Goal: Task Accomplishment & Management: Complete application form

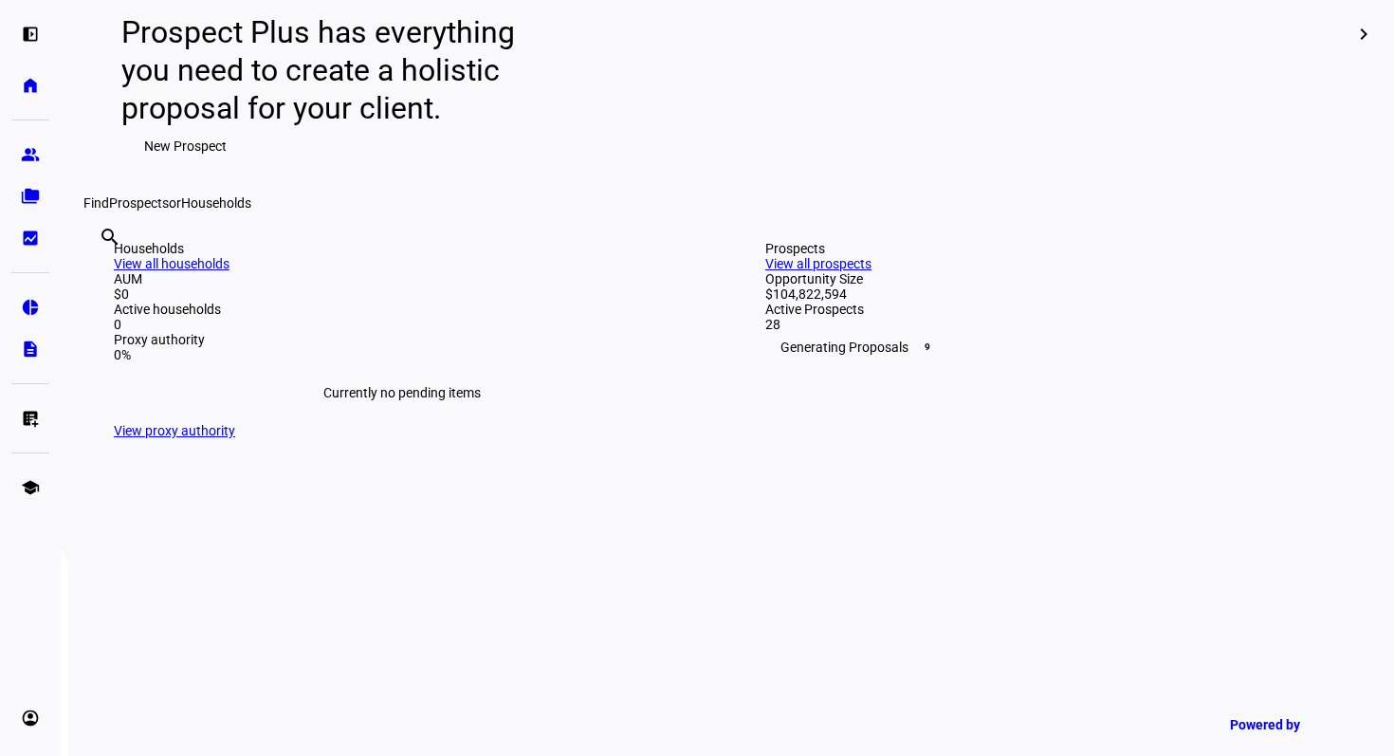
scroll to position [264, 0]
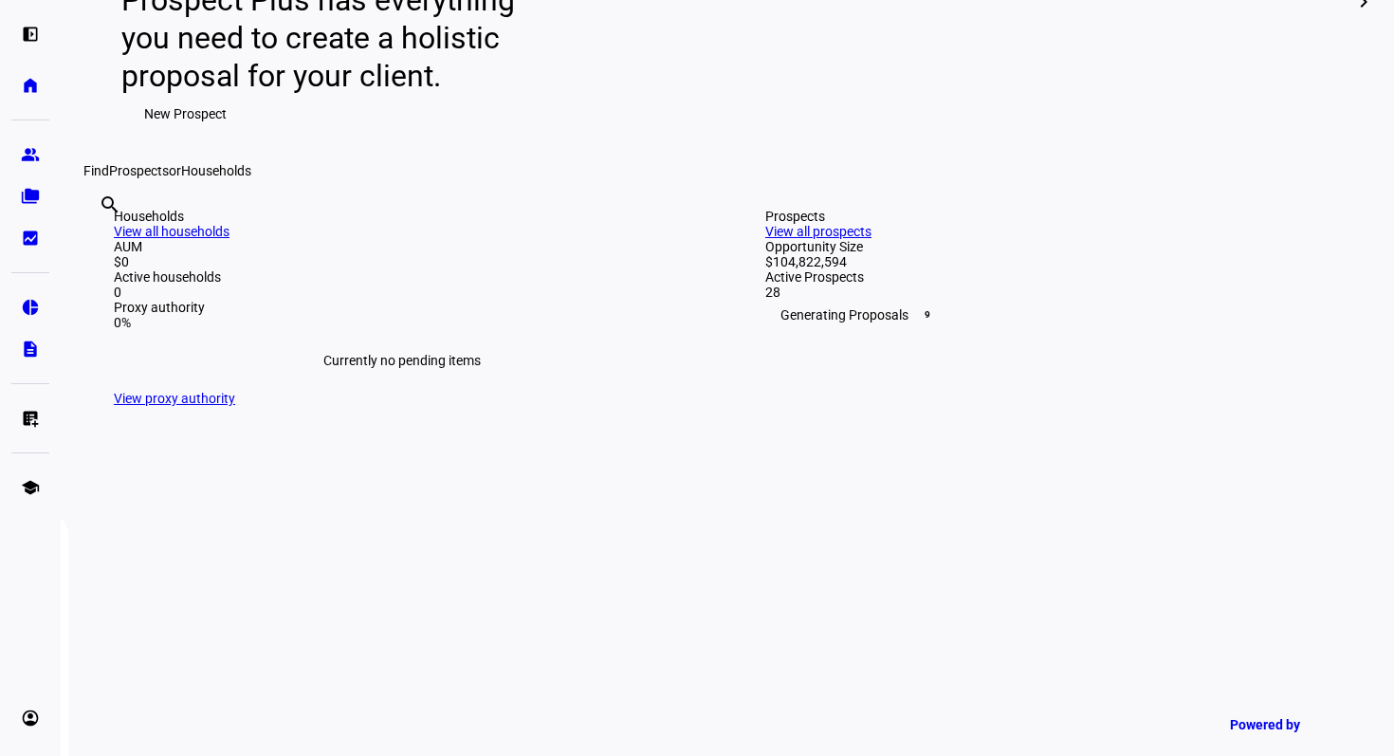
click at [181, 133] on span "New Prospect" at bounding box center [185, 114] width 83 height 38
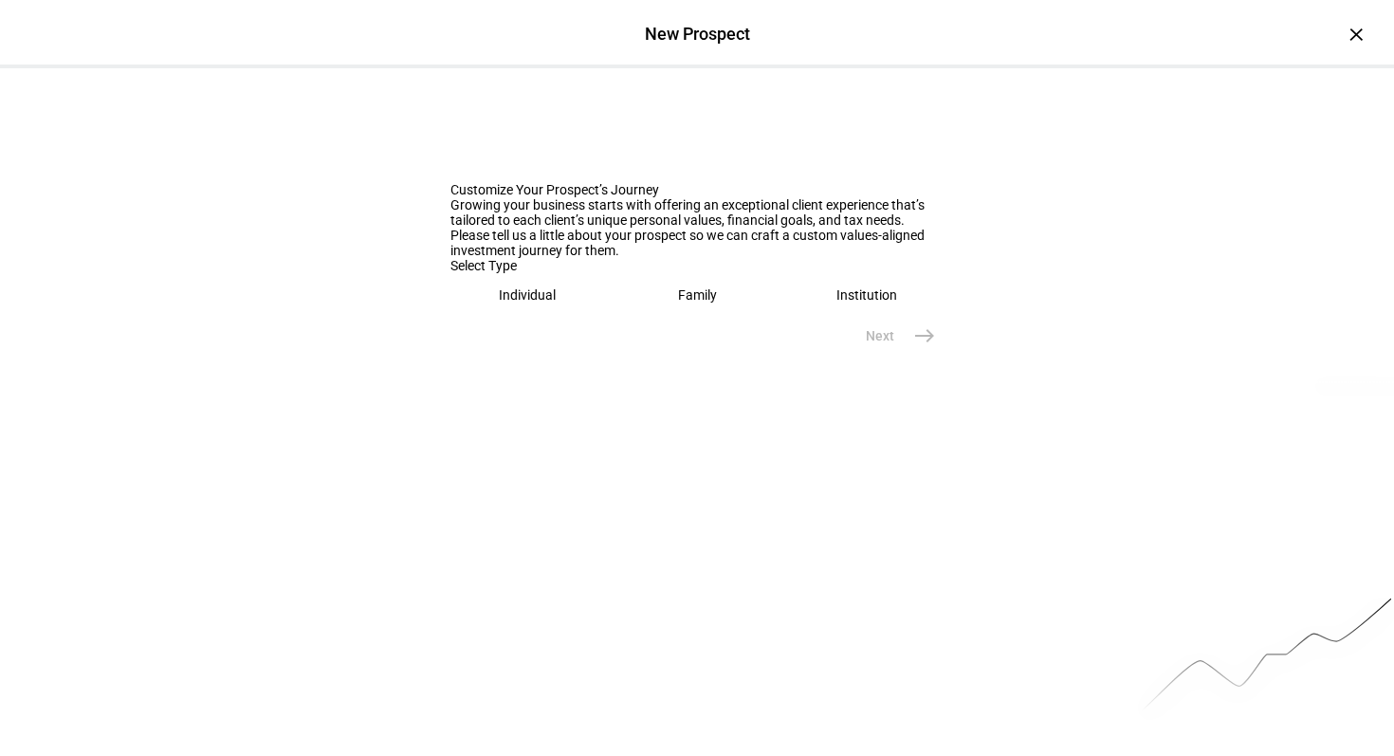
click at [531, 303] on div "Individual" at bounding box center [527, 294] width 57 height 15
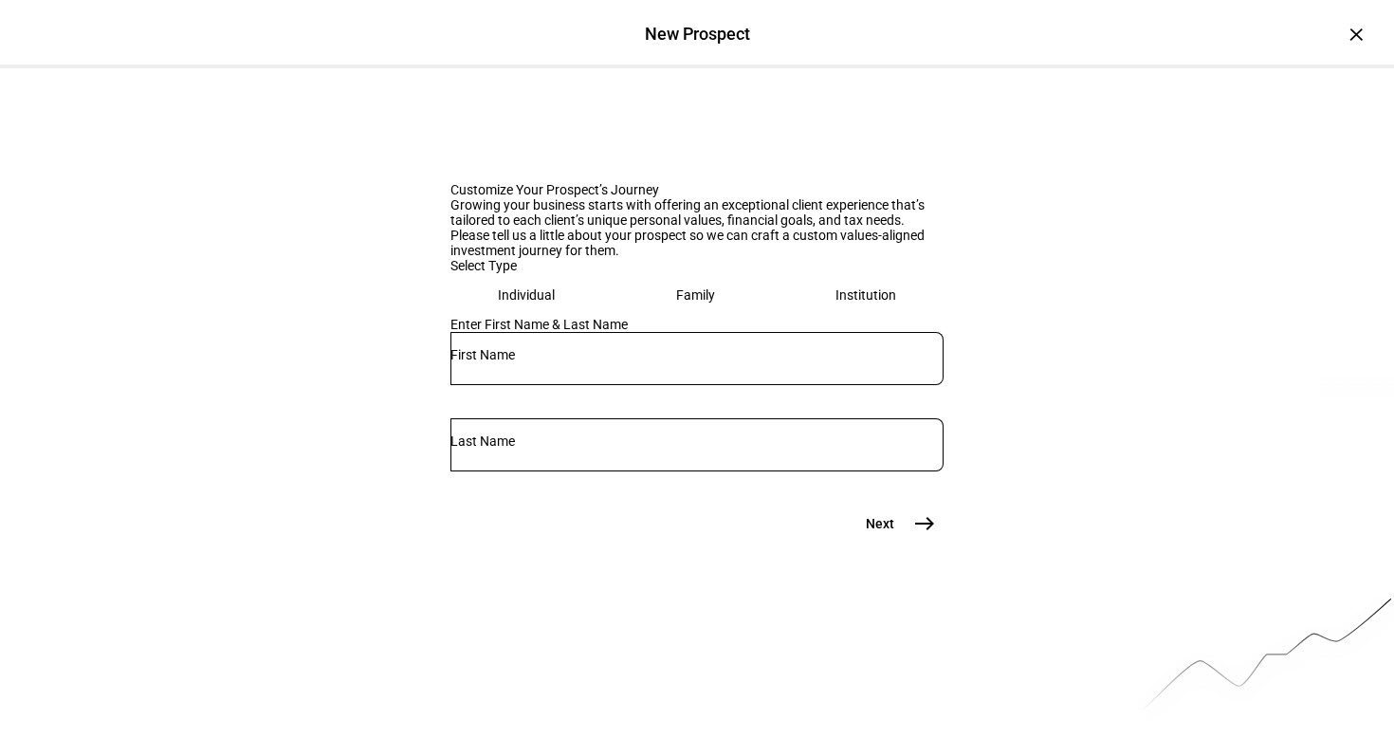
click at [570, 385] on div at bounding box center [697, 358] width 493 height 53
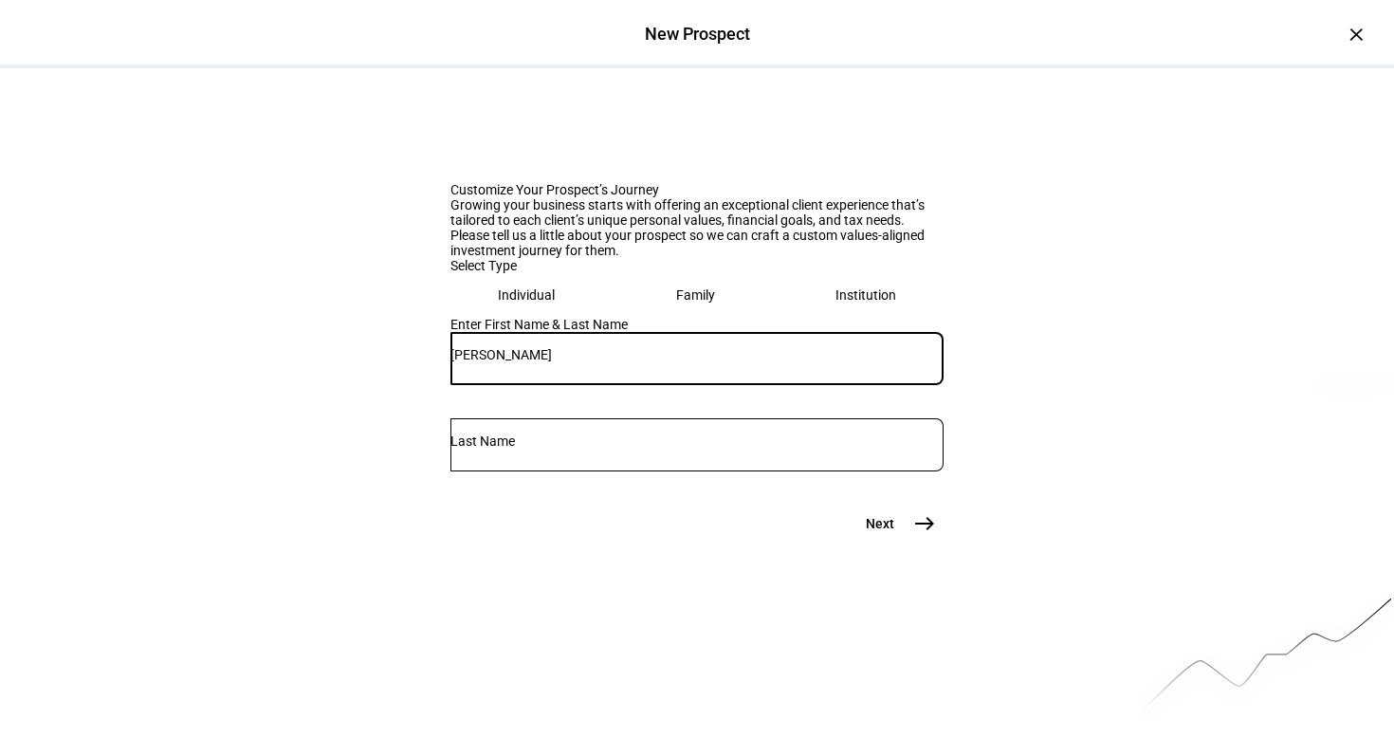
type input "[PERSON_NAME]"
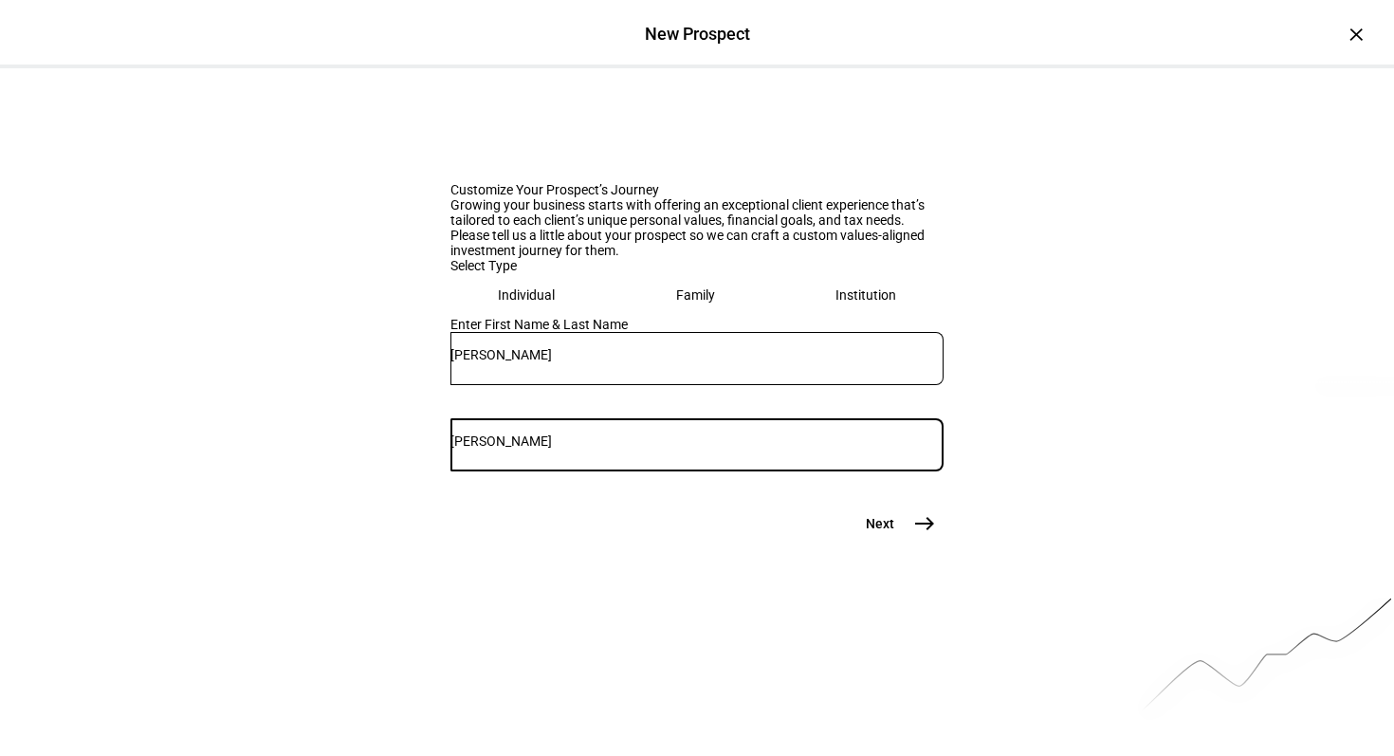
scroll to position [138, 0]
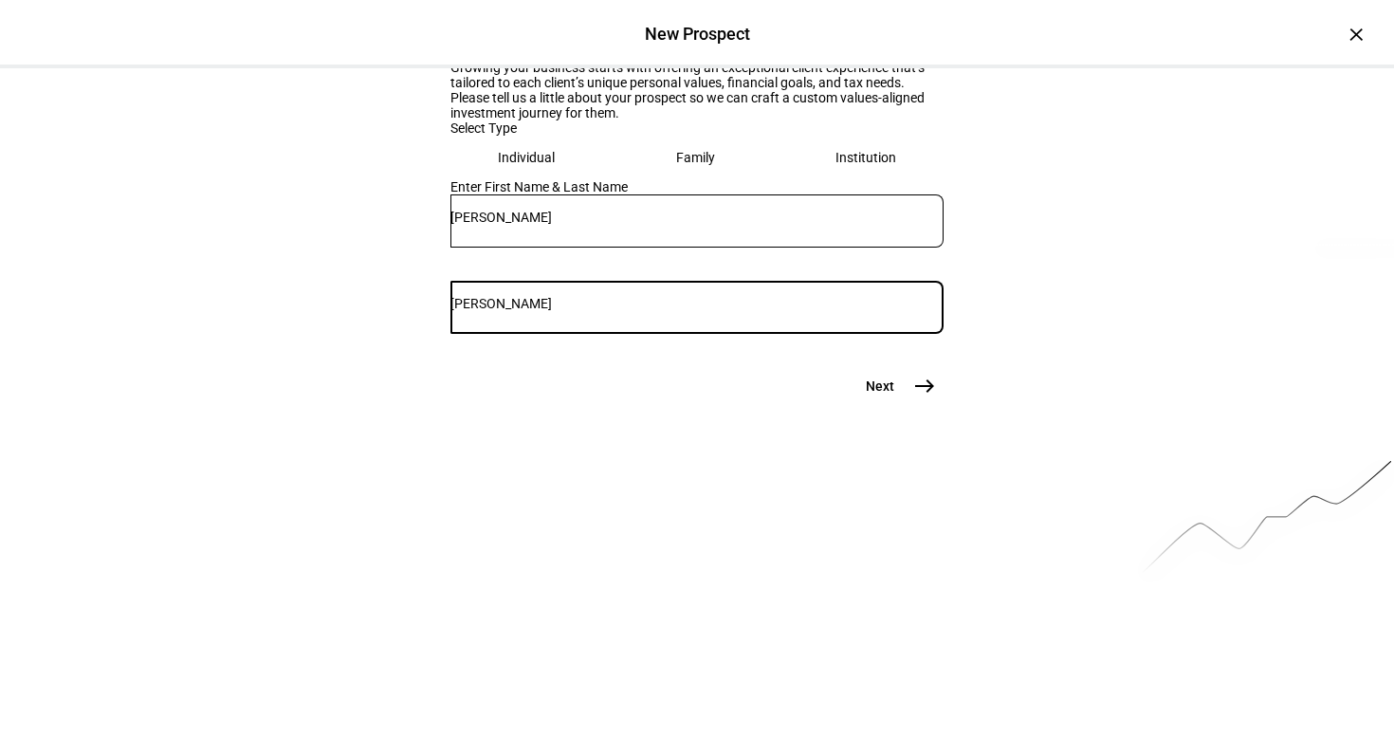
type input "[PERSON_NAME]"
click at [924, 397] on mat-icon "east" at bounding box center [924, 386] width 23 height 23
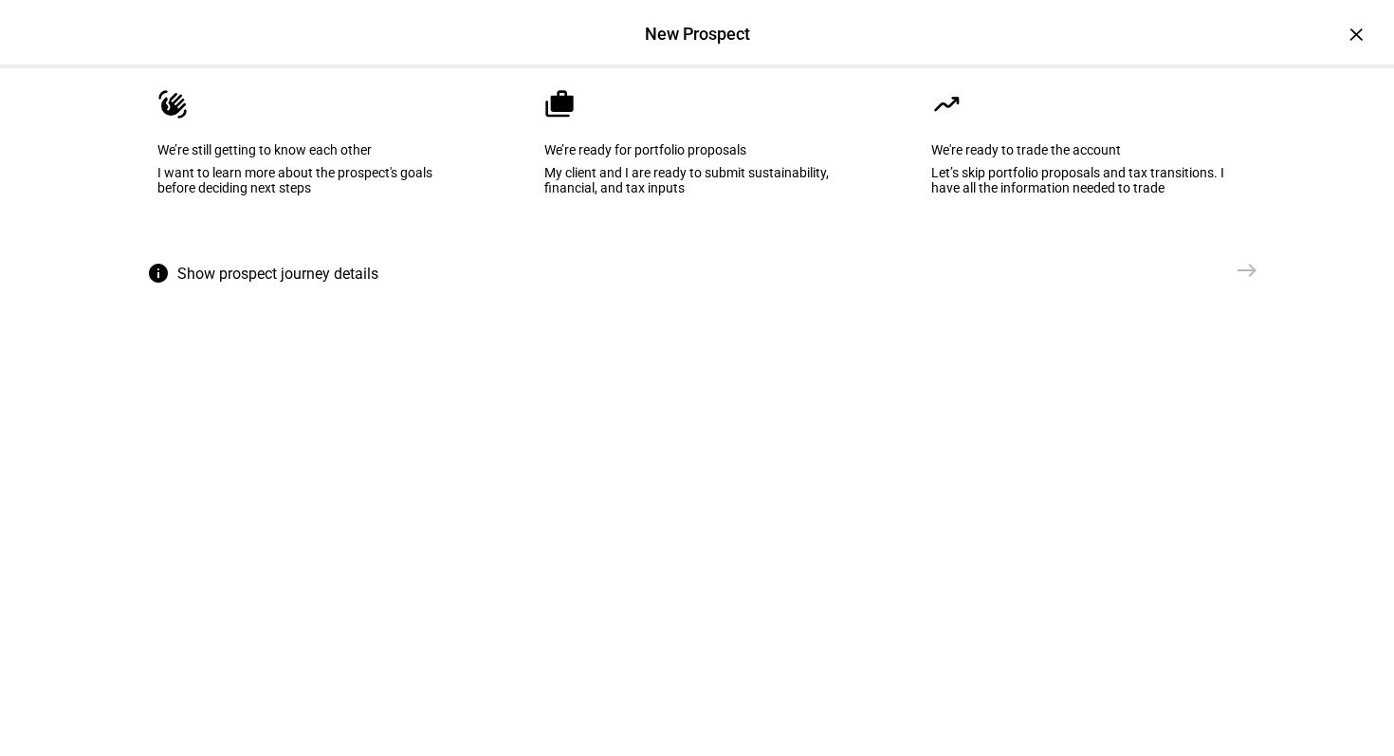
click at [685, 195] on div "My client and I are ready to submit sustainability, financial, and tax inputs" at bounding box center [696, 180] width 305 height 30
click at [1250, 282] on mat-icon "east" at bounding box center [1247, 270] width 23 height 23
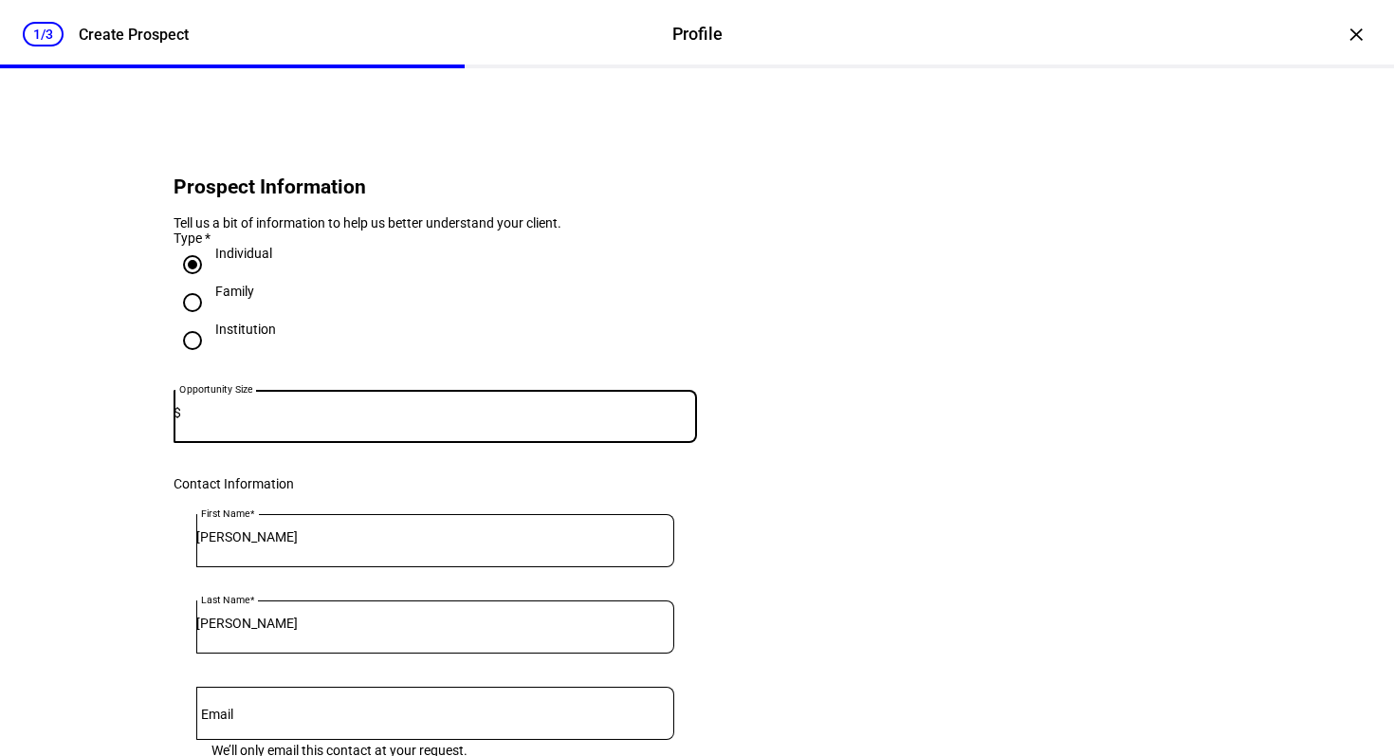
click at [355, 420] on input at bounding box center [439, 412] width 516 height 15
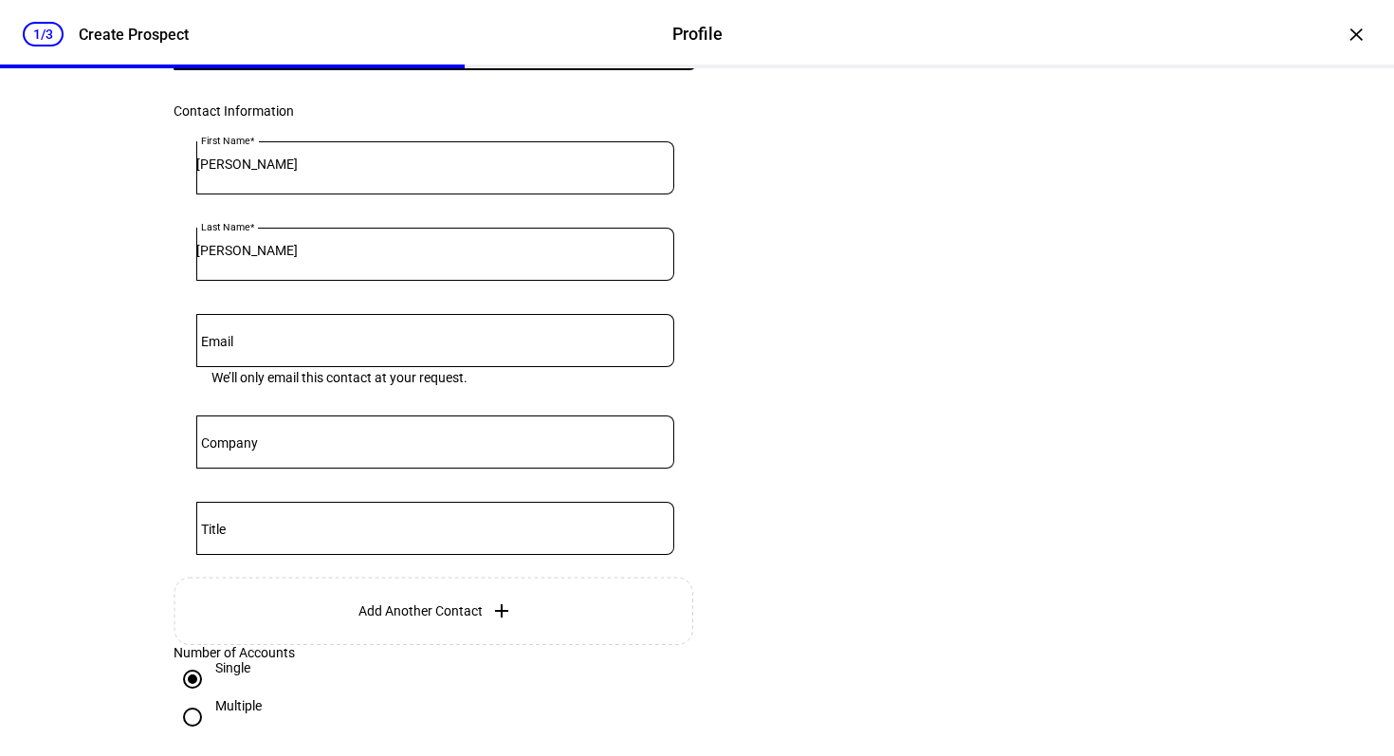
scroll to position [377, 0]
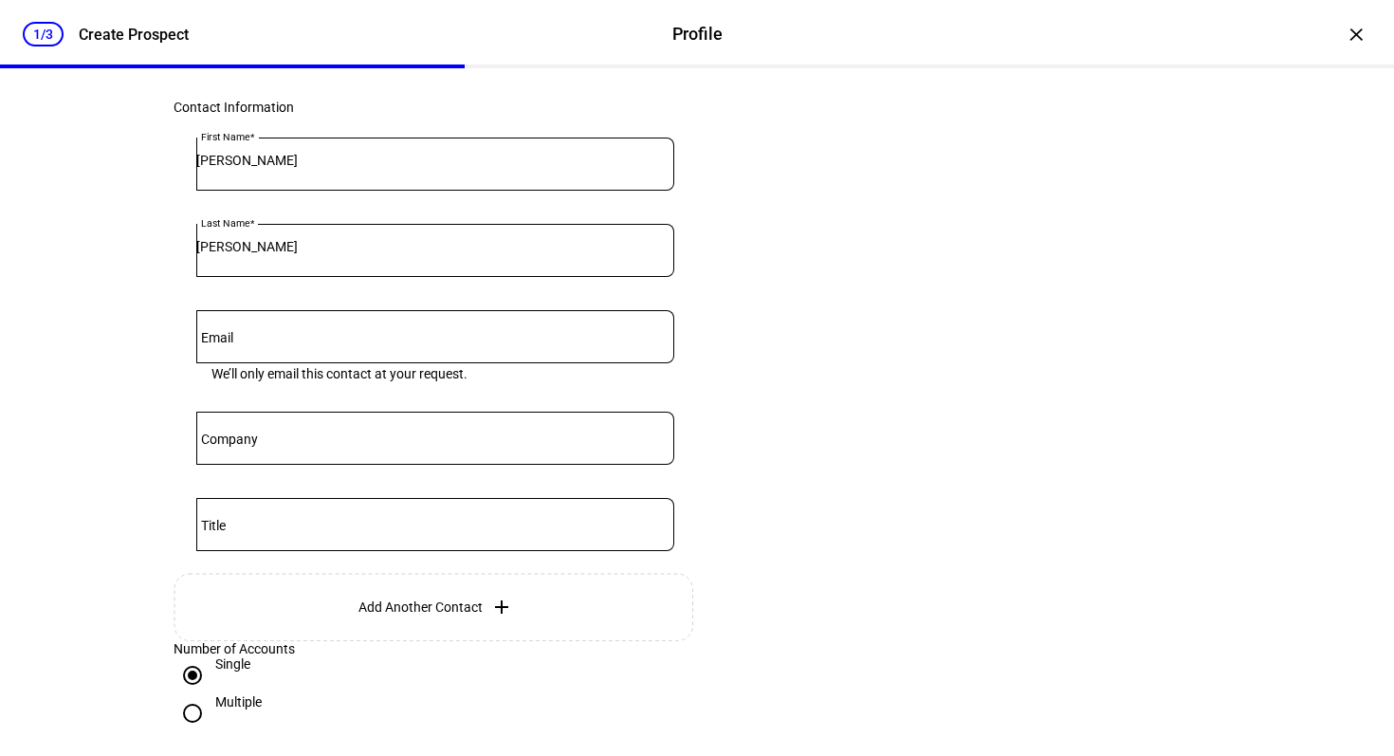
click at [364, 353] on div at bounding box center [435, 336] width 478 height 53
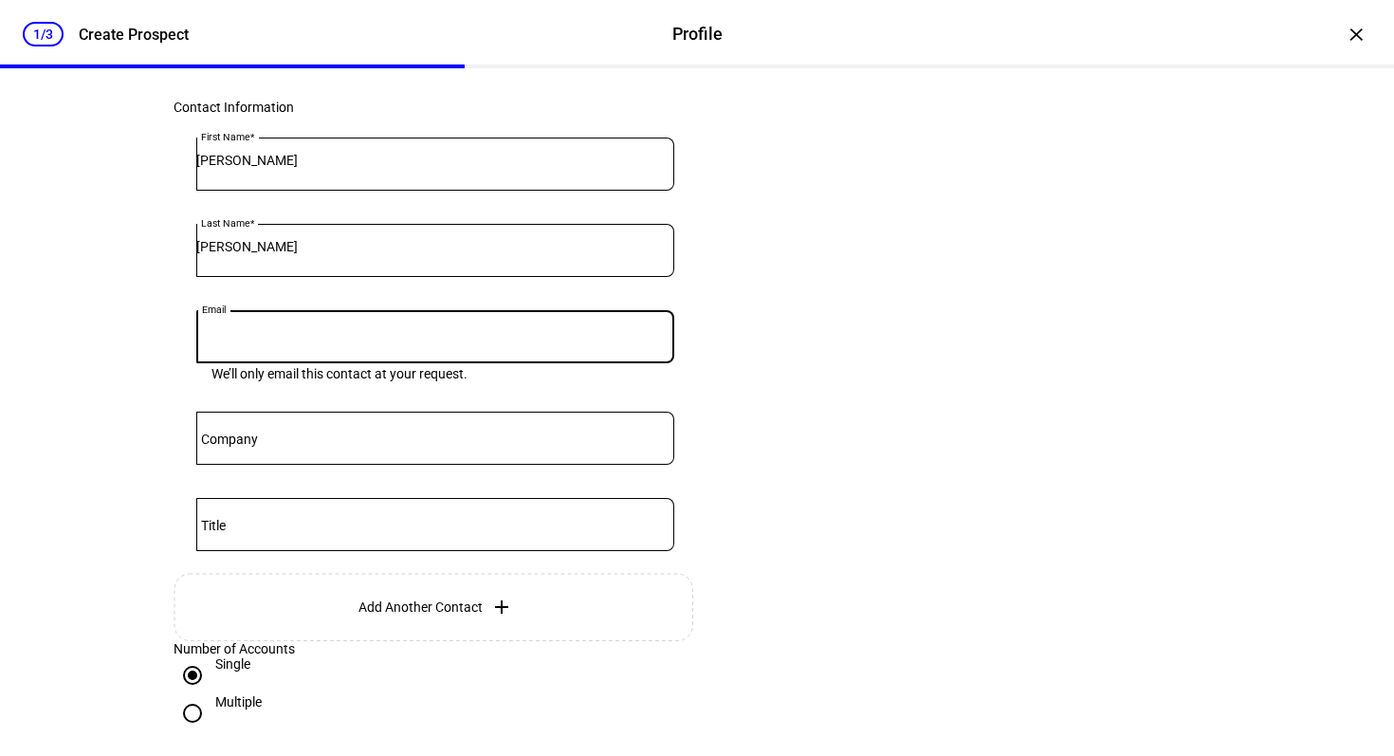
scroll to position [0, 0]
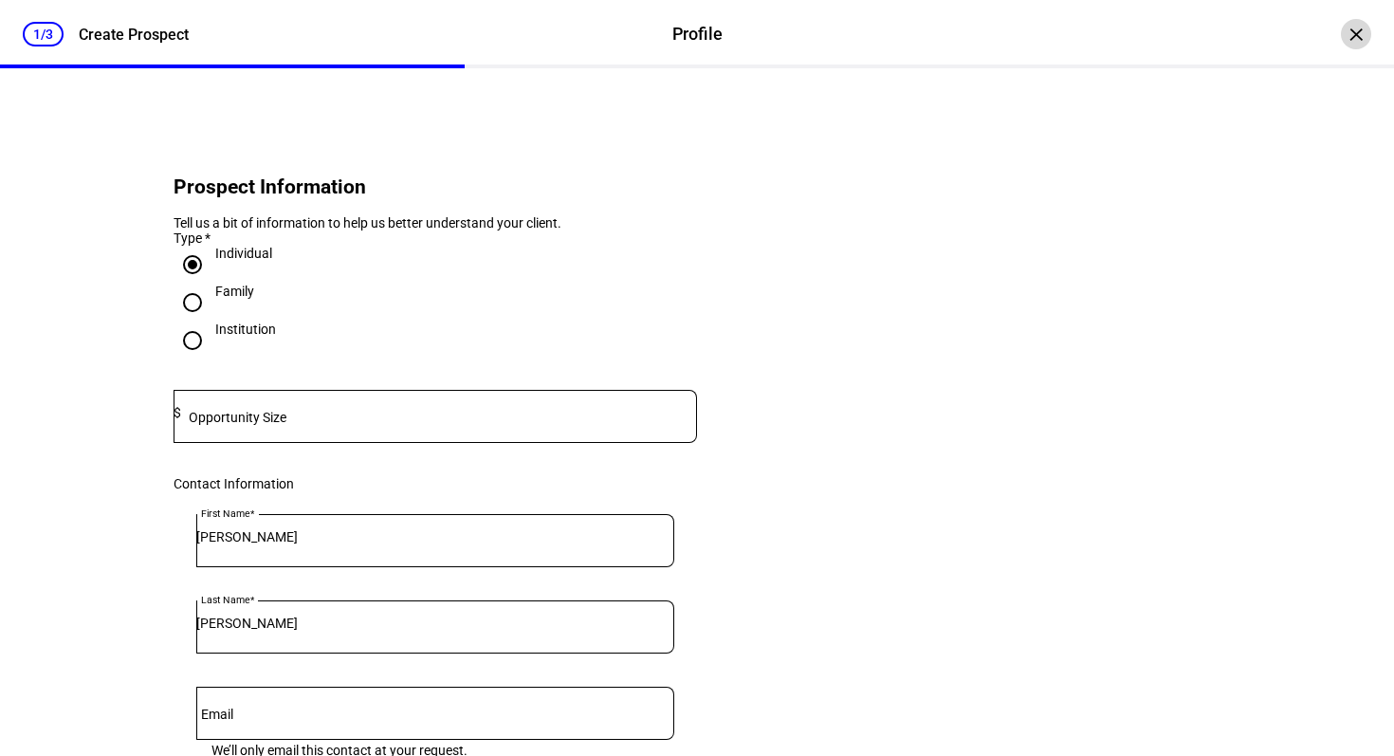
click at [1349, 27] on div "×" at bounding box center [1356, 34] width 30 height 30
